Goal: Find specific fact: Find specific page/section

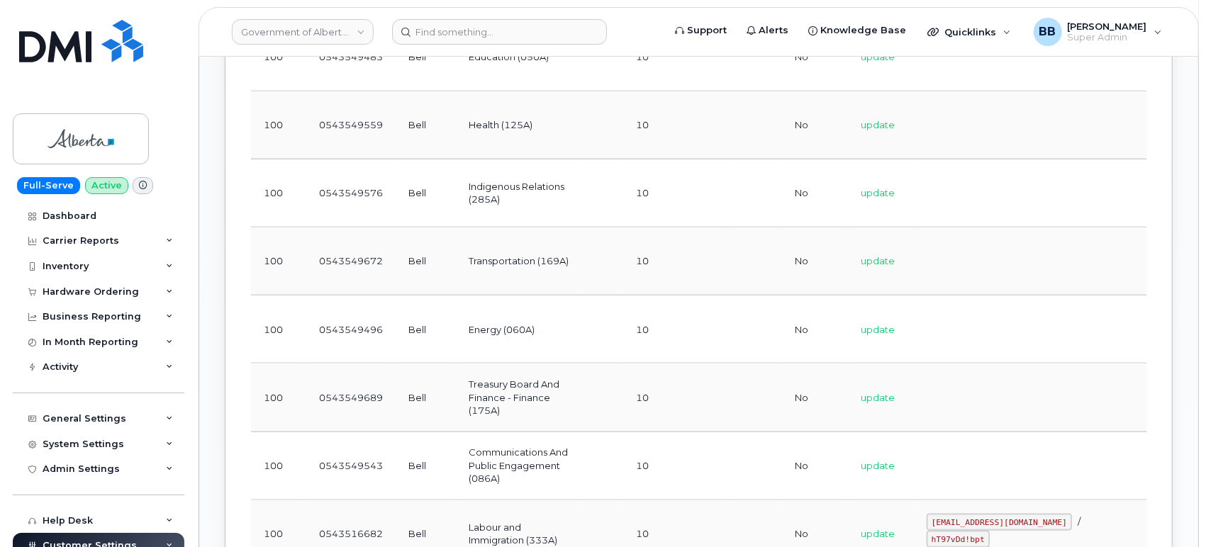
scroll to position [1585, 0]
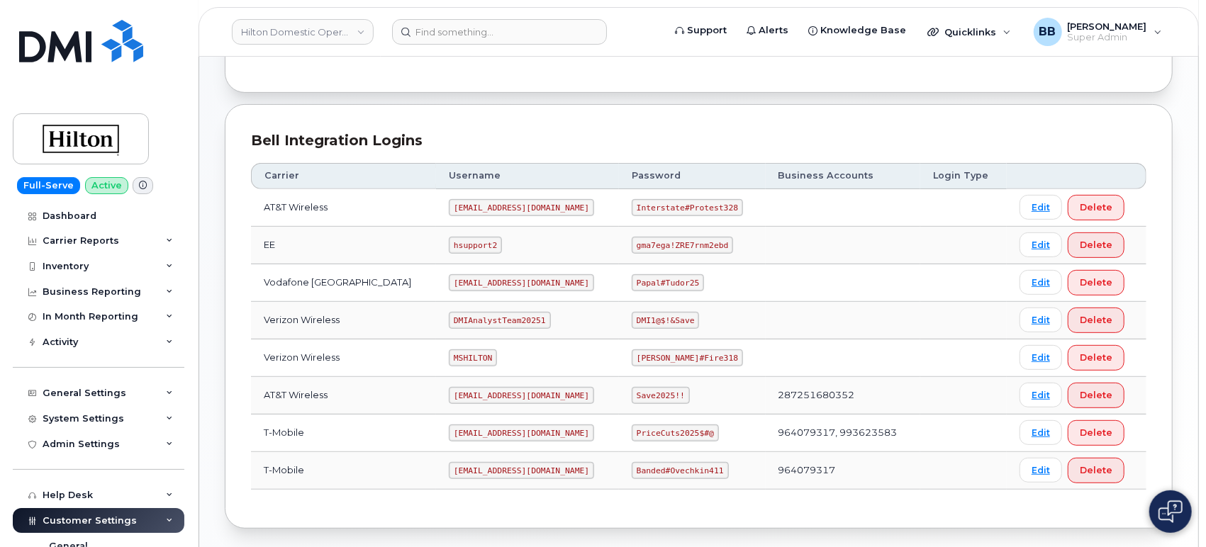
scroll to position [315, 0]
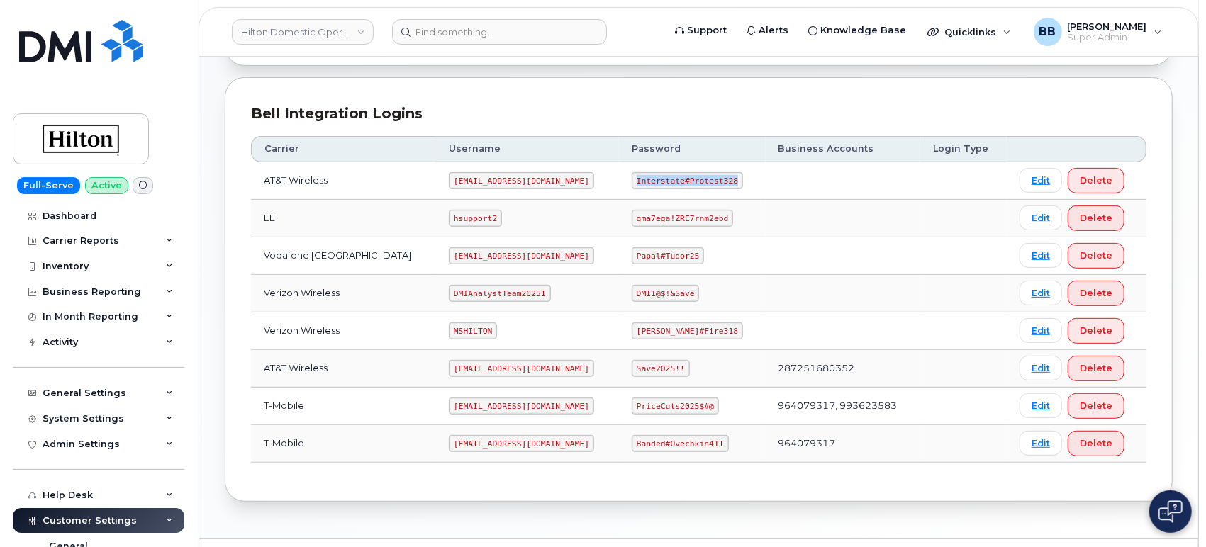
drag, startPoint x: 717, startPoint y: 177, endPoint x: 627, endPoint y: 180, distance: 90.1
click at [632, 180] on code "Interstate#Protest328" at bounding box center [687, 180] width 111 height 17
copy code "Interstate#Protest328"
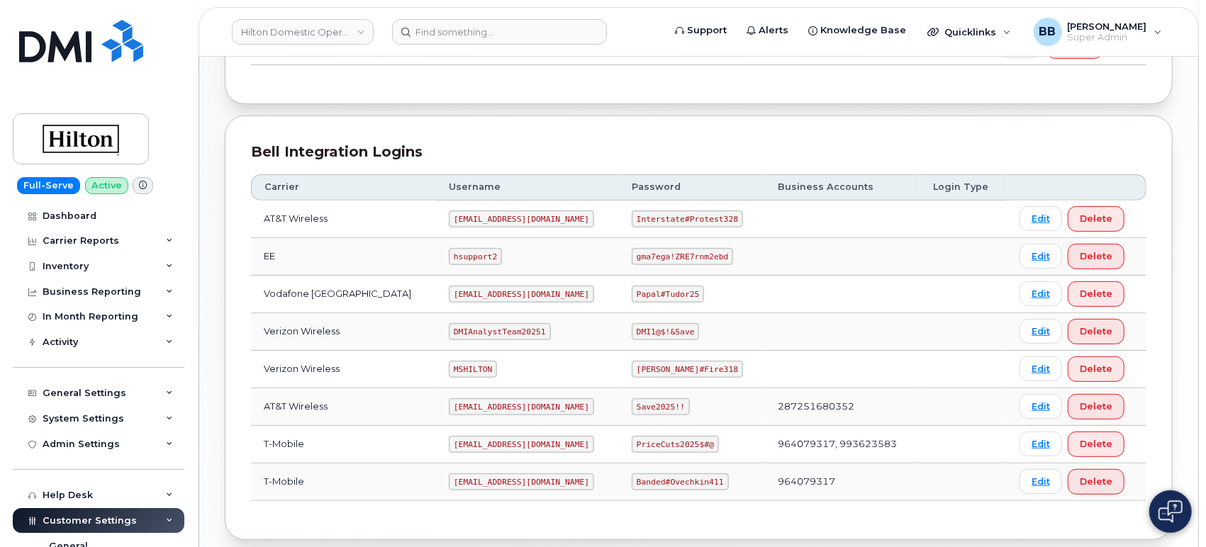
scroll to position [191, 0]
